Goal: Task Accomplishment & Management: Use online tool/utility

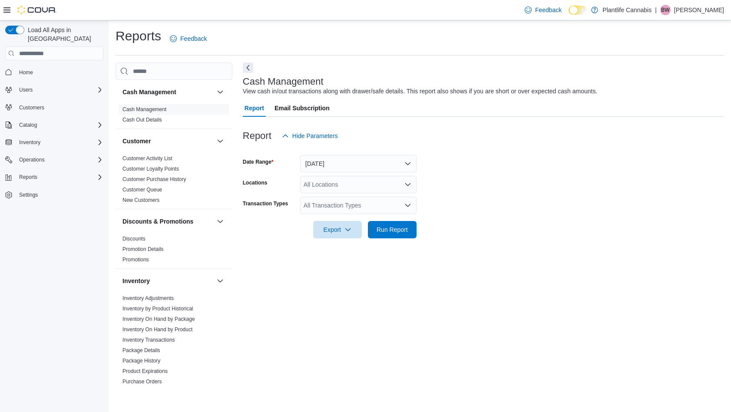
click at [407, 184] on icon "Open list of options" at bounding box center [407, 184] width 7 height 7
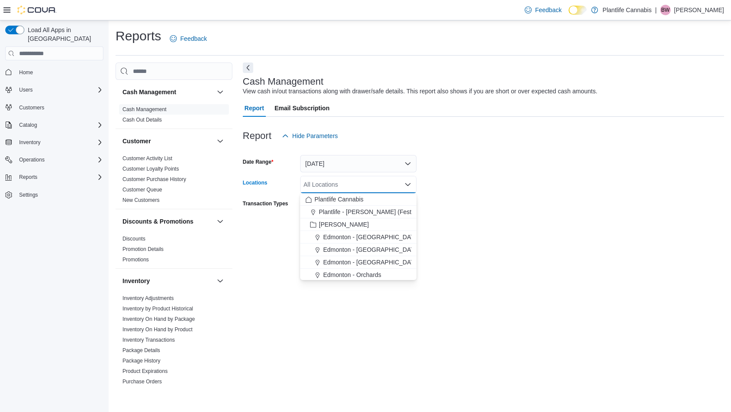
click at [352, 185] on div "All Locations Combo box. Selected. Combo box input. All Locations. Type some te…" at bounding box center [358, 184] width 116 height 17
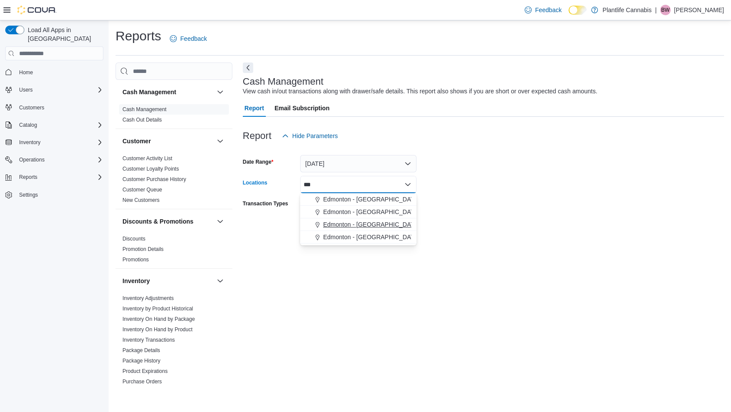
type input "***"
click at [362, 226] on span "Edmonton - [GEOGRAPHIC_DATA] South" at bounding box center [380, 224] width 114 height 9
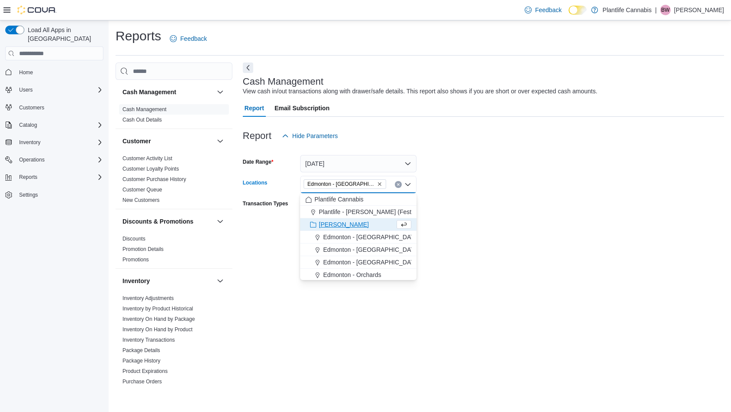
click at [449, 216] on div at bounding box center [483, 217] width 481 height 7
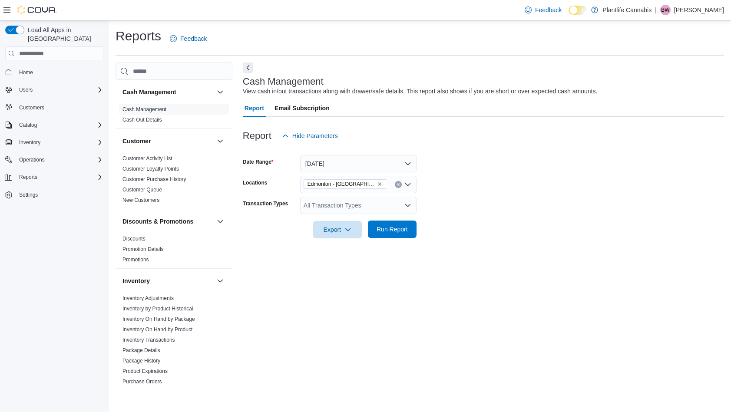
click at [397, 229] on span "Run Report" at bounding box center [391, 229] width 31 height 9
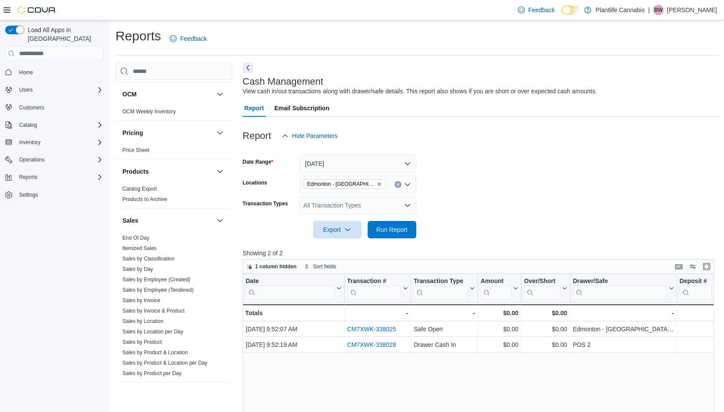
scroll to position [430, 0]
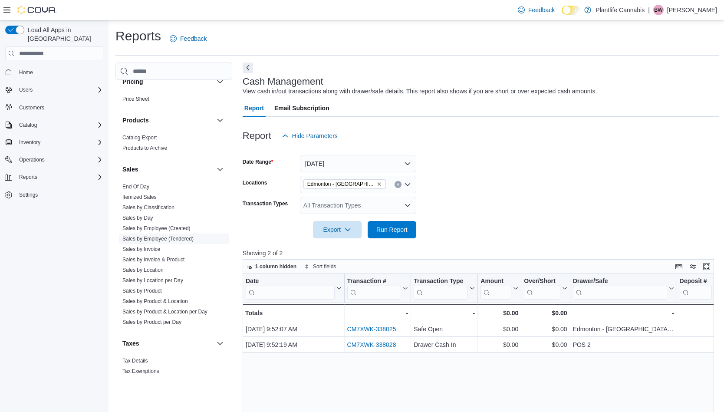
click at [160, 238] on link "Sales by Employee (Tendered)" at bounding box center [157, 239] width 71 height 6
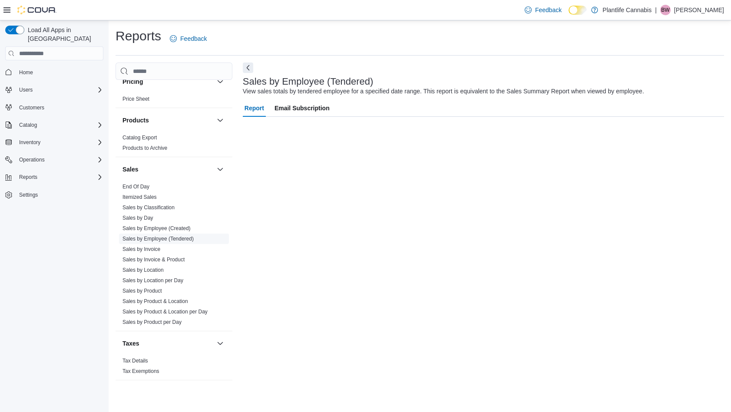
click at [160, 238] on link "Sales by Employee (Tendered)" at bounding box center [157, 239] width 71 height 6
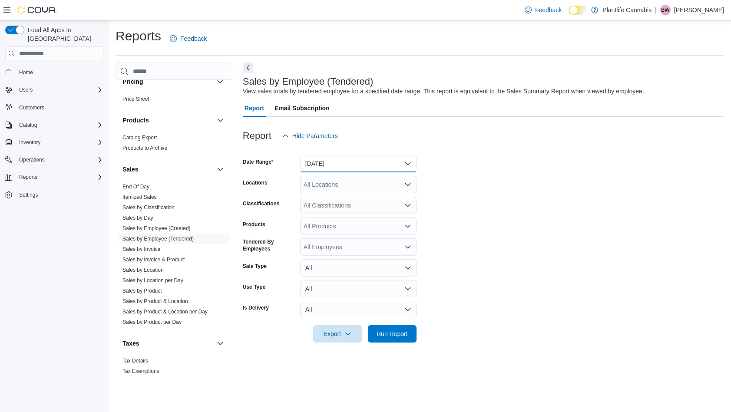
click at [409, 162] on button "[DATE]" at bounding box center [358, 163] width 116 height 17
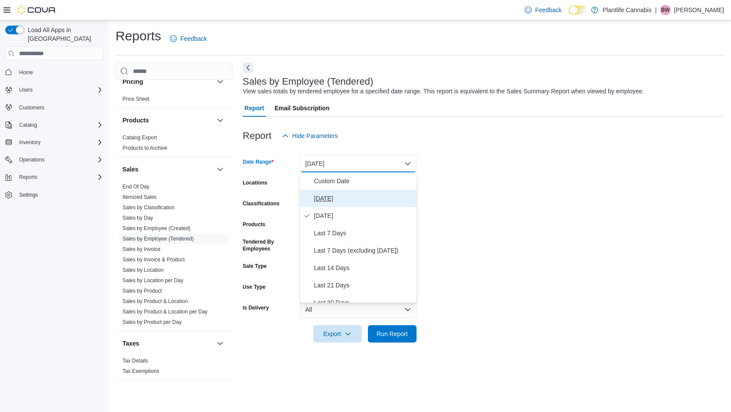
click at [328, 203] on span "[DATE]" at bounding box center [363, 198] width 99 height 10
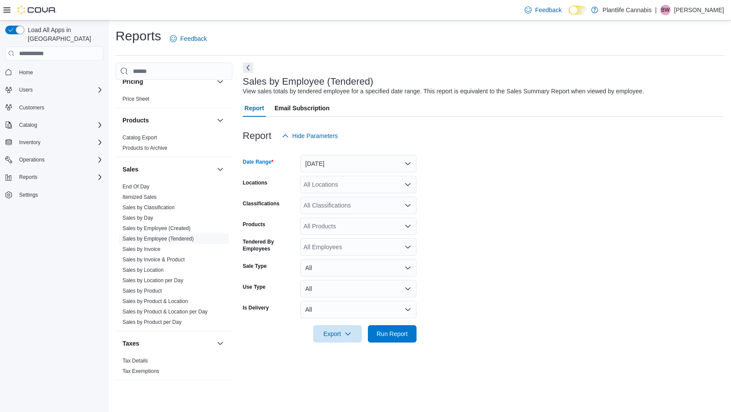
click at [409, 185] on icon "Open list of options" at bounding box center [407, 184] width 7 height 7
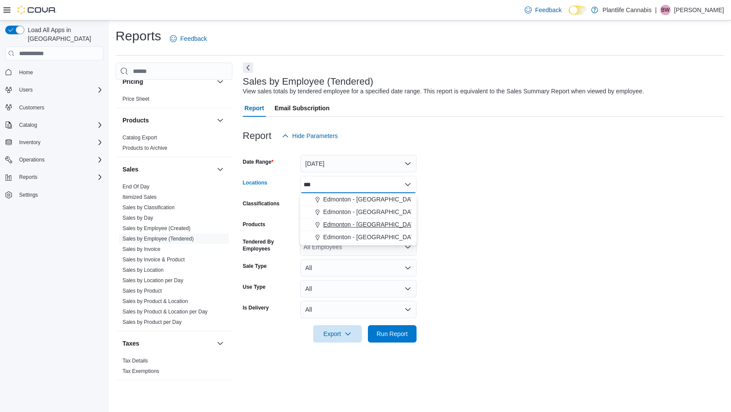
type input "***"
click at [379, 223] on span "Edmonton - [GEOGRAPHIC_DATA] South" at bounding box center [380, 224] width 114 height 9
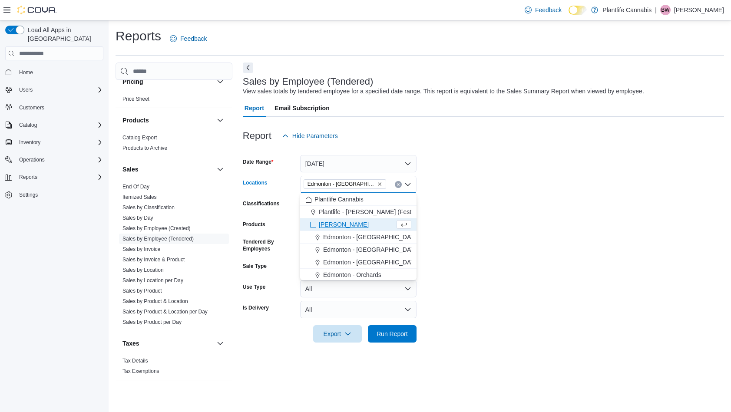
click at [492, 232] on form "Date Range [DATE] Locations [GEOGRAPHIC_DATA] - [GEOGRAPHIC_DATA] [GEOGRAPHIC_D…" at bounding box center [483, 244] width 481 height 198
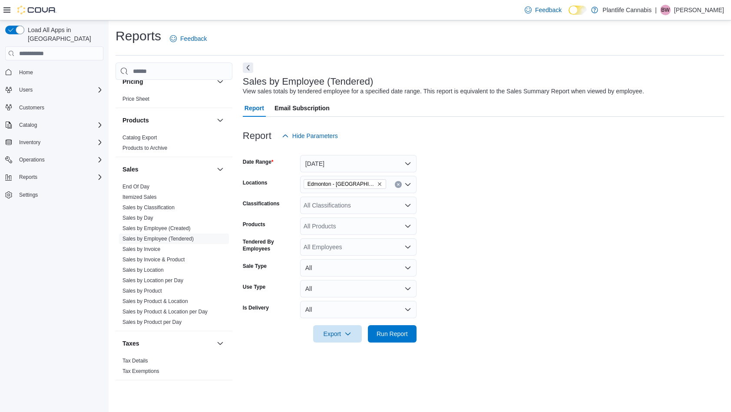
click at [406, 247] on icon "Open list of options" at bounding box center [407, 247] width 5 height 3
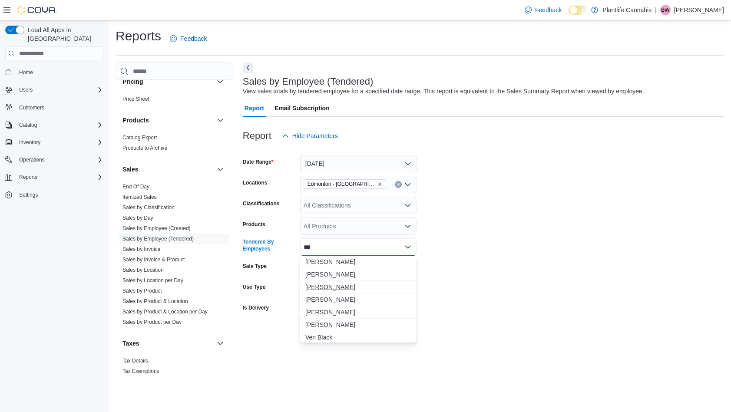
type input "***"
click at [329, 286] on span "[PERSON_NAME]" at bounding box center [358, 287] width 106 height 9
click at [462, 265] on form "Date Range [DATE] Locations [GEOGRAPHIC_DATA] - [GEOGRAPHIC_DATA] South Classif…" at bounding box center [483, 244] width 481 height 198
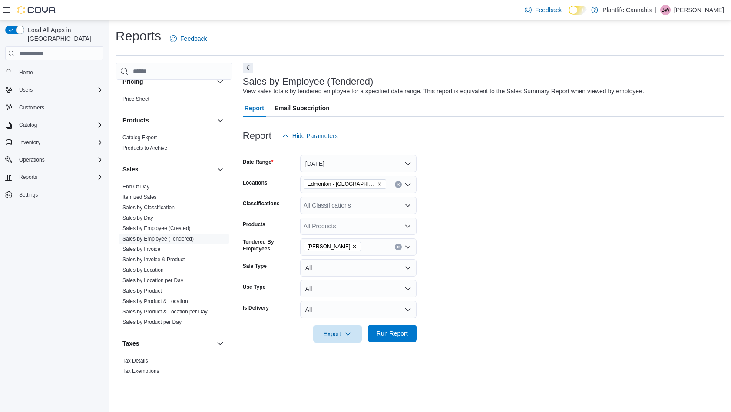
click at [407, 335] on span "Run Report" at bounding box center [391, 333] width 31 height 9
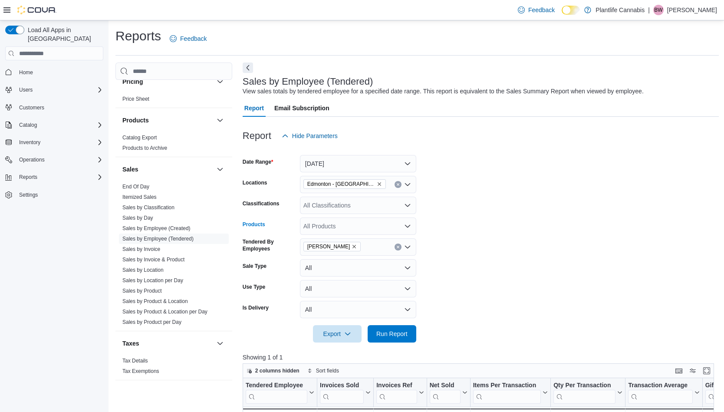
click at [410, 227] on icon "Open list of options" at bounding box center [407, 226] width 7 height 7
click at [404, 227] on icon "Close list of options" at bounding box center [407, 226] width 7 height 7
click at [406, 206] on icon "Open list of options" at bounding box center [407, 205] width 5 height 3
type input "***"
click at [354, 219] on span "Accessory Group" at bounding box center [342, 220] width 46 height 9
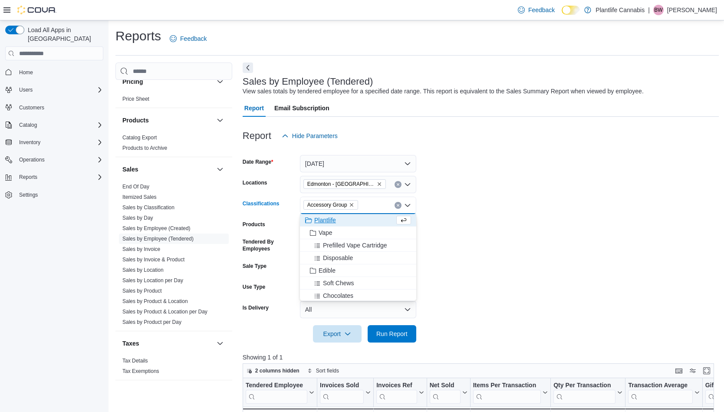
click at [479, 260] on form "Date Range [DATE] Locations [GEOGRAPHIC_DATA] - [GEOGRAPHIC_DATA] South Classif…" at bounding box center [481, 244] width 476 height 198
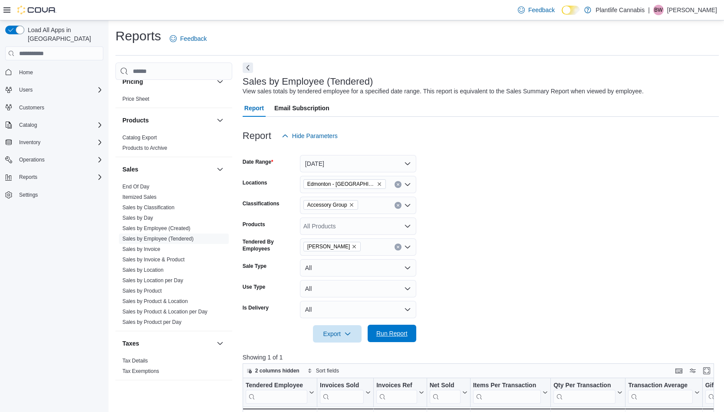
click at [401, 332] on span "Run Report" at bounding box center [391, 333] width 31 height 9
